Goal: Information Seeking & Learning: Understand process/instructions

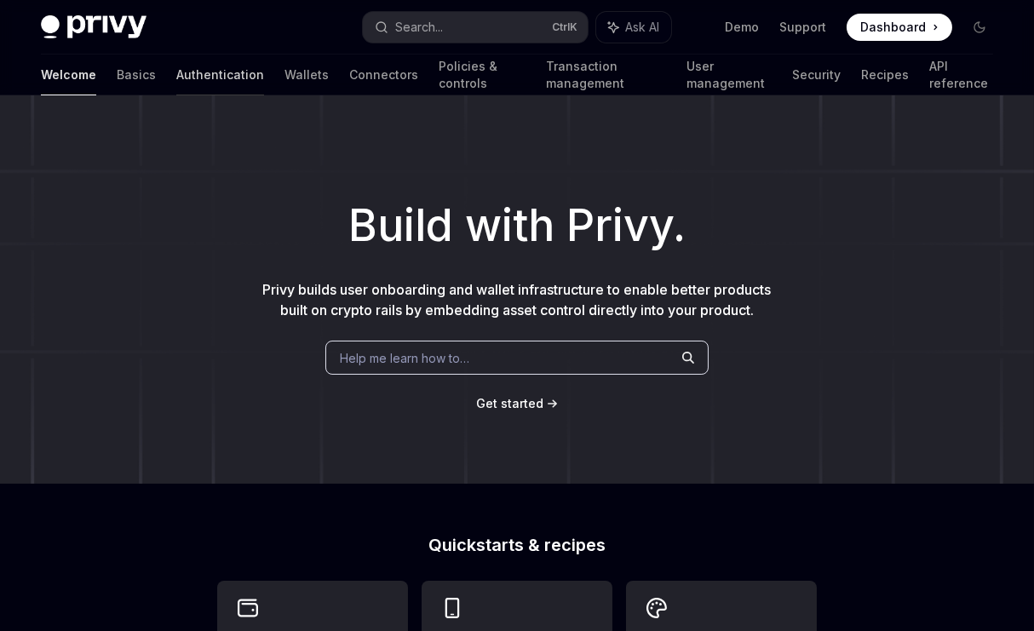
click at [176, 78] on link "Authentication" at bounding box center [220, 74] width 88 height 41
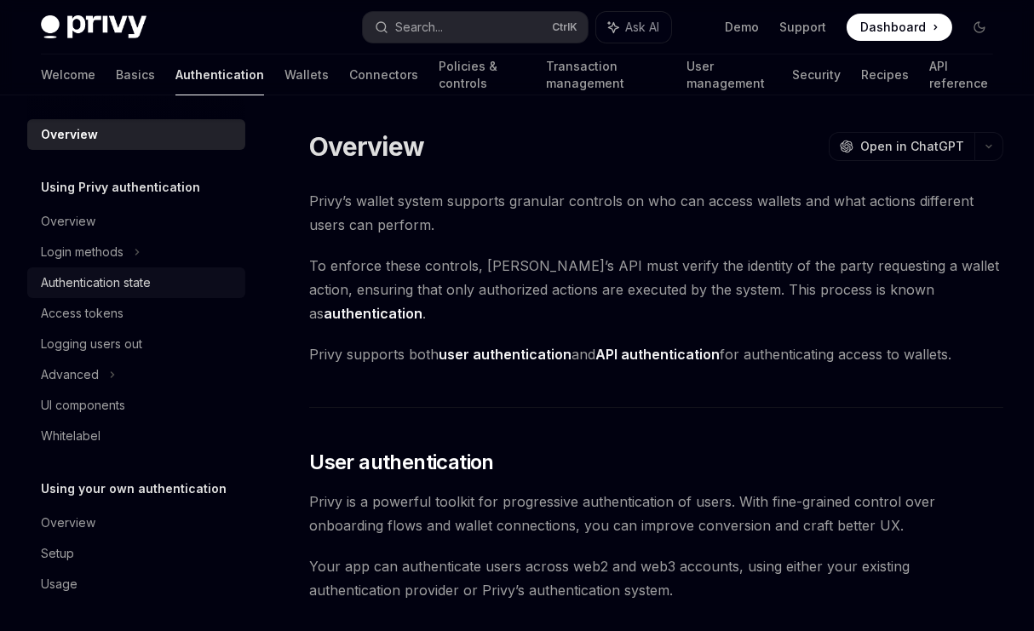
scroll to position [5, 0]
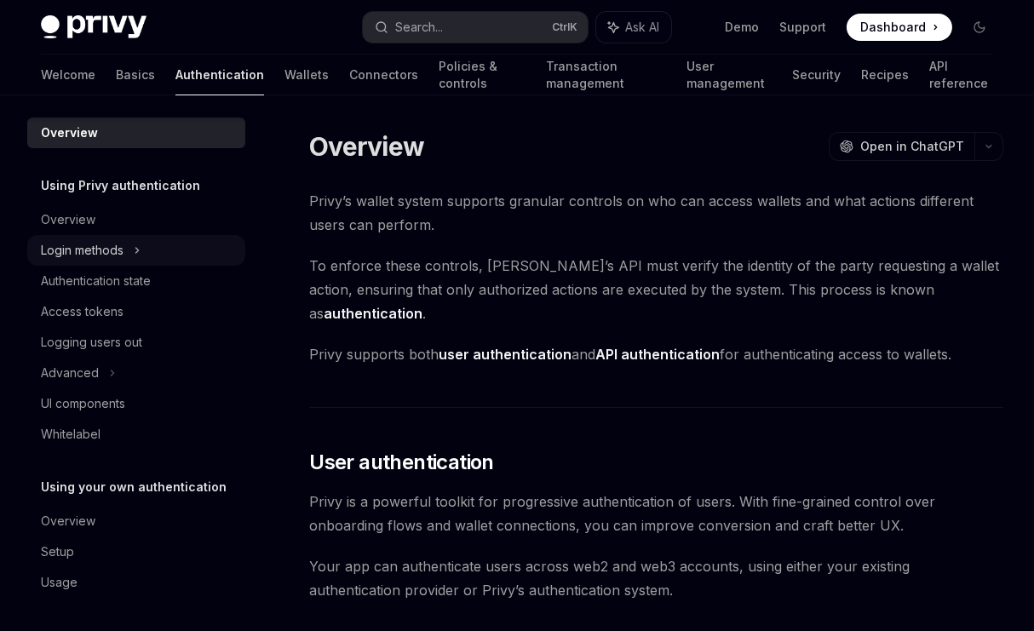
click at [125, 261] on div "Login methods" at bounding box center [136, 250] width 218 height 31
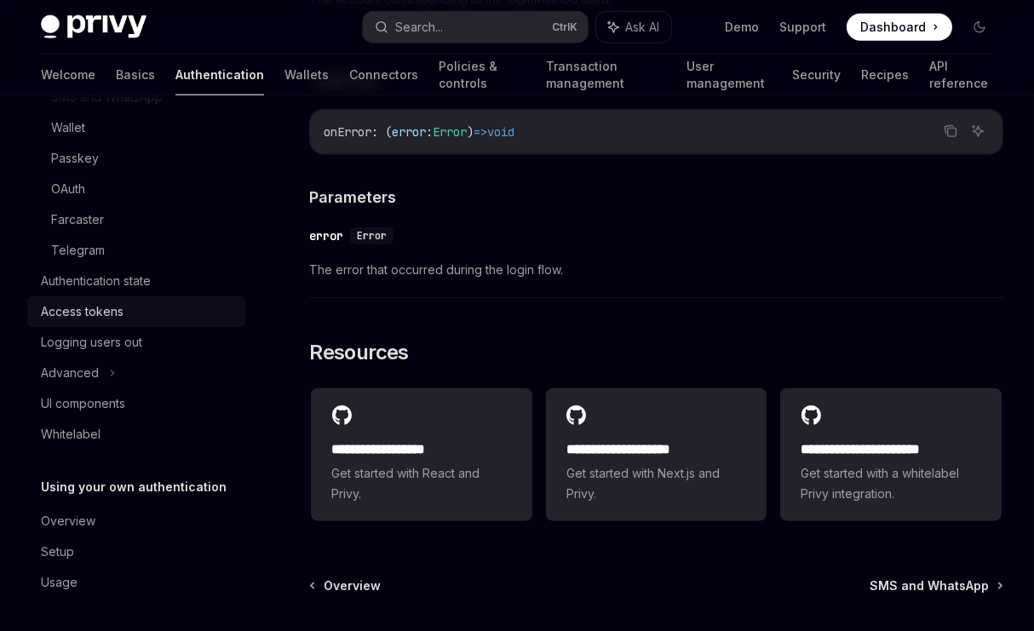
scroll to position [123, 0]
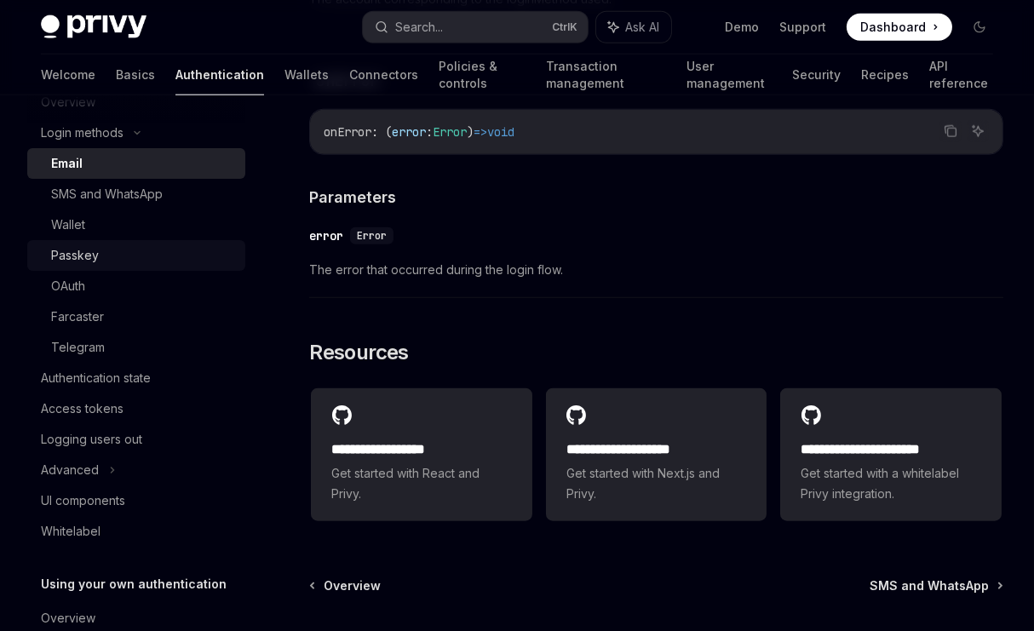
click at [110, 261] on div "Passkey" at bounding box center [143, 255] width 184 height 20
type textarea "*"
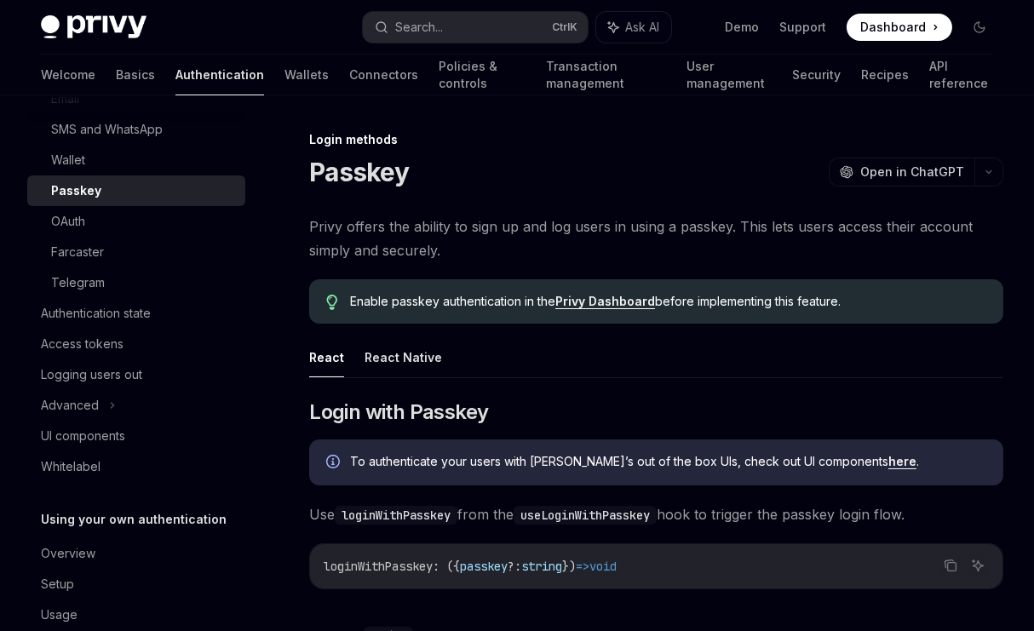
scroll to position [220, 0]
